Goal: Book appointment/travel/reservation

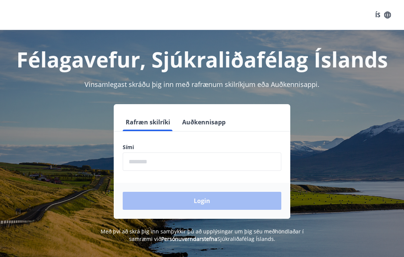
click at [146, 164] on input "phone" at bounding box center [202, 161] width 159 height 18
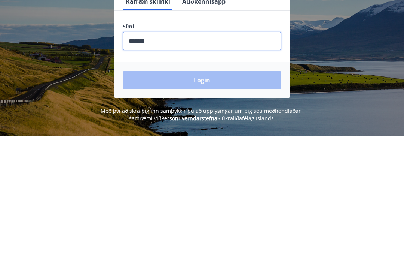
type input "********"
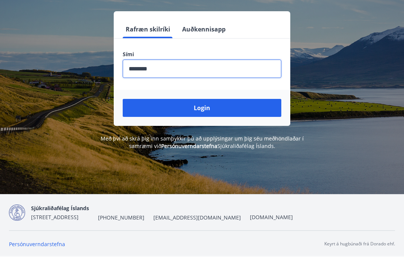
click at [218, 110] on button "Login" at bounding box center [202, 108] width 159 height 18
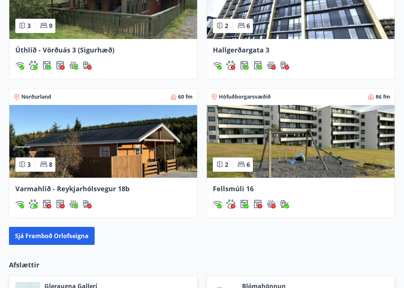
scroll to position [555, 0]
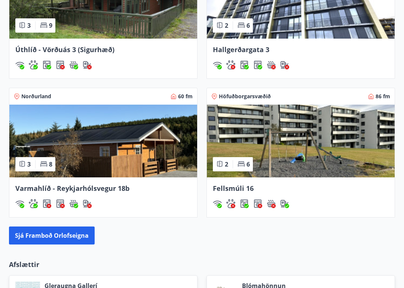
click at [250, 151] on img at bounding box center [301, 140] width 188 height 73
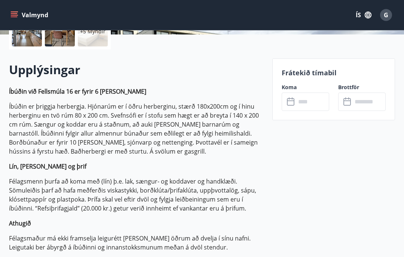
scroll to position [189, 0]
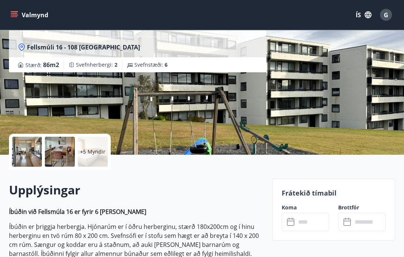
click at [89, 154] on p "+5 Myndir" at bounding box center [92, 151] width 25 height 7
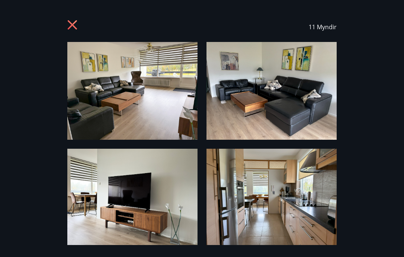
click at [72, 25] on icon at bounding box center [72, 24] width 9 height 9
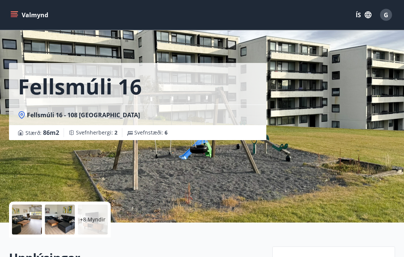
scroll to position [0, 0]
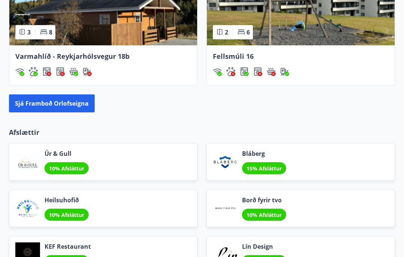
scroll to position [687, 0]
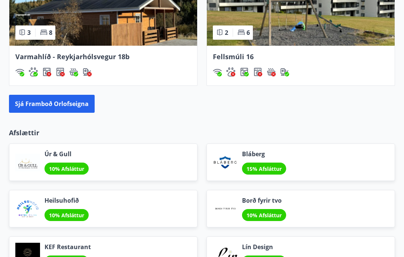
click at [45, 107] on button "Sjá framboð orlofseigna" at bounding box center [52, 104] width 86 height 18
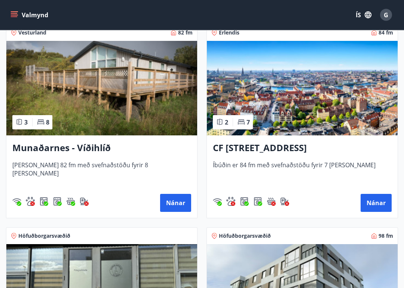
scroll to position [346, 0]
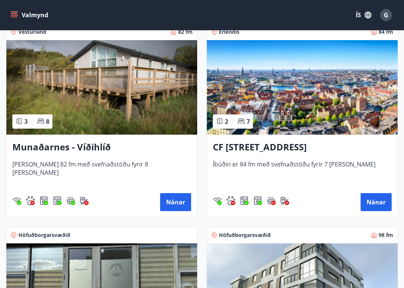
click at [375, 201] on button "Nánar" at bounding box center [376, 202] width 31 height 18
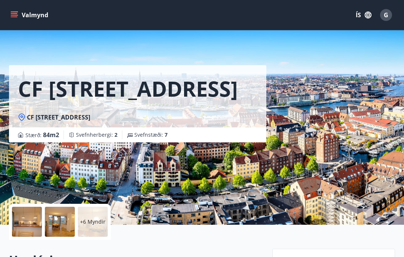
click at [13, 18] on icon "menu" at bounding box center [13, 14] width 7 height 7
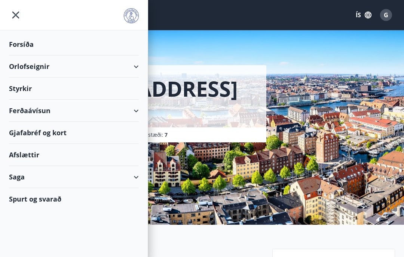
click at [37, 70] on div "Orlofseignir" at bounding box center [74, 66] width 130 height 22
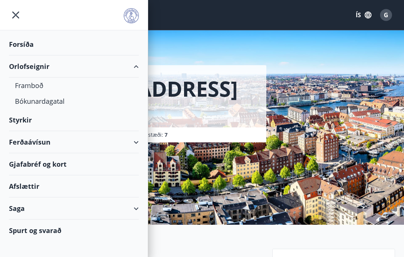
click at [42, 100] on div "Bókunardagatal" at bounding box center [74, 101] width 118 height 16
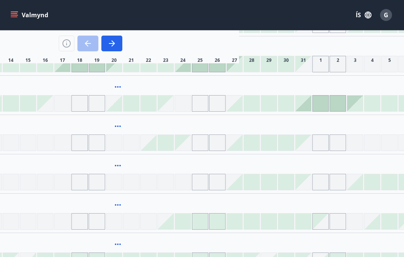
scroll to position [475, 167]
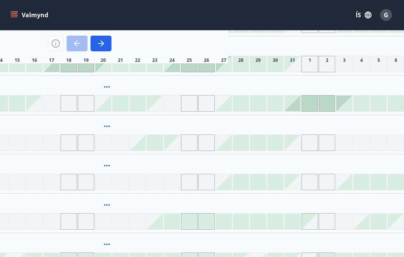
click at [294, 68] on div at bounding box center [293, 64] width 16 height 16
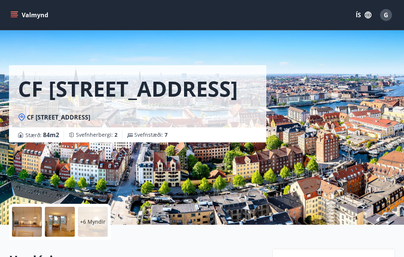
click at [13, 15] on icon "menu" at bounding box center [15, 15] width 8 height 1
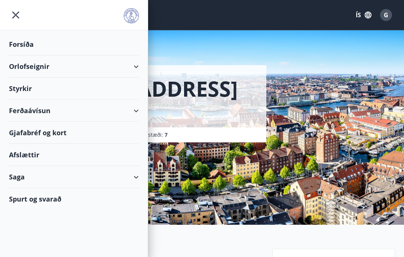
click at [98, 70] on div "Orlofseignir" at bounding box center [74, 66] width 130 height 22
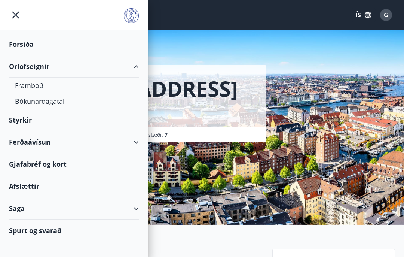
click at [68, 103] on div "Bókunardagatal" at bounding box center [74, 101] width 118 height 16
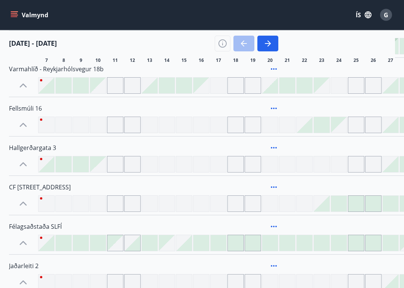
scroll to position [493, 0]
click at [325, 202] on div at bounding box center [322, 203] width 16 height 16
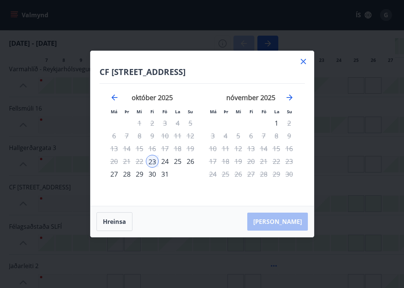
click at [290, 97] on icon "Move forward to switch to the next month." at bounding box center [289, 97] width 9 height 9
click at [294, 96] on icon "Move forward to switch to the next month." at bounding box center [289, 97] width 9 height 9
click at [291, 98] on icon "Move forward to switch to the next month." at bounding box center [289, 97] width 9 height 9
click at [290, 96] on icon "Move forward to switch to the next month." at bounding box center [289, 97] width 9 height 9
click at [288, 97] on icon "Move forward to switch to the next month." at bounding box center [289, 97] width 9 height 9
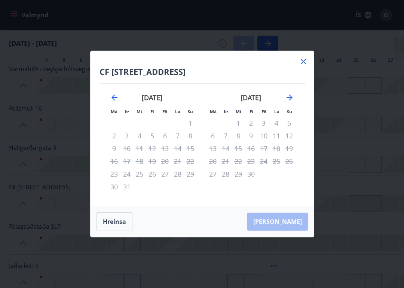
click at [292, 96] on icon "Move forward to switch to the next month." at bounding box center [290, 97] width 6 height 6
click at [300, 63] on icon at bounding box center [303, 61] width 9 height 9
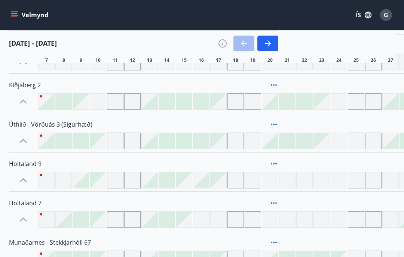
scroll to position [0, 0]
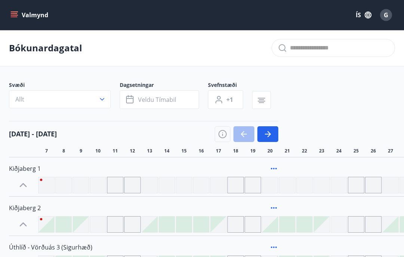
click at [19, 16] on button "Valmynd" at bounding box center [30, 14] width 42 height 13
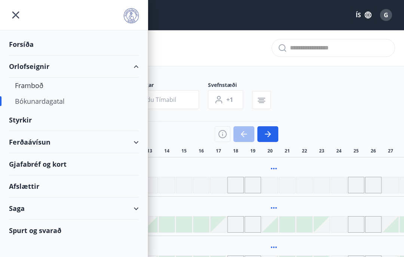
click at [20, 18] on icon "menu" at bounding box center [15, 14] width 13 height 13
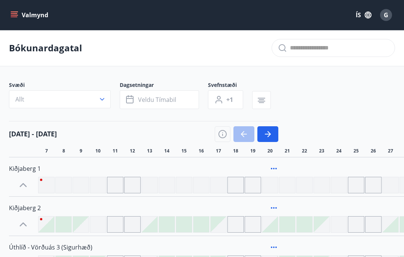
click at [387, 15] on span "G" at bounding box center [386, 15] width 4 height 8
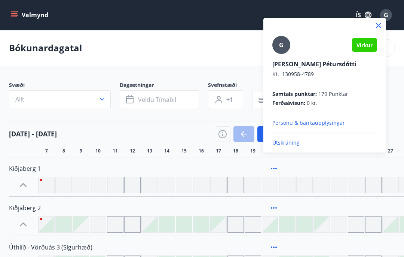
click at [292, 143] on p "Útskráning" at bounding box center [325, 142] width 105 height 7
